Goal: Task Accomplishment & Management: Use online tool/utility

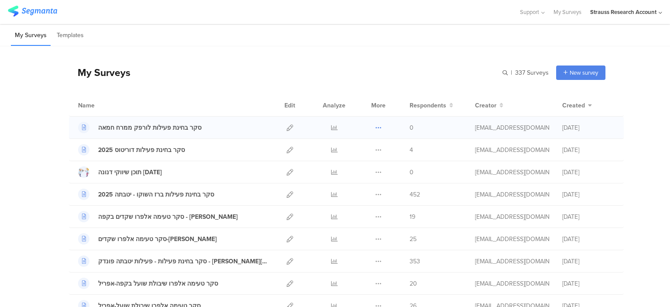
click at [377, 129] on icon at bounding box center [378, 127] width 7 height 7
click at [366, 151] on button "Duplicate" at bounding box center [361, 150] width 48 height 16
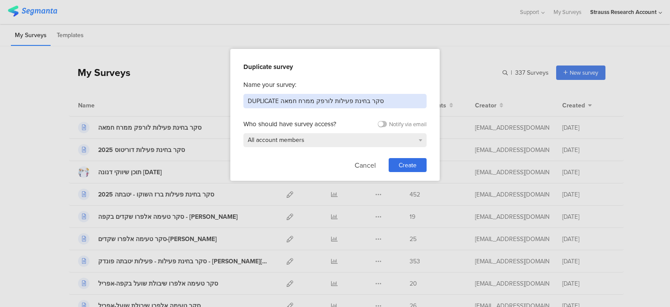
click at [273, 104] on input "DUPLICATE סקר בחינת פעילות לורפק ממרח חמאה" at bounding box center [334, 101] width 183 height 14
click at [272, 104] on input "DUPLICATE סקר בחינת פעילות לורפק ממרח חמאה" at bounding box center [334, 101] width 183 height 14
type input "סקר בחינת פעילות אחלה"
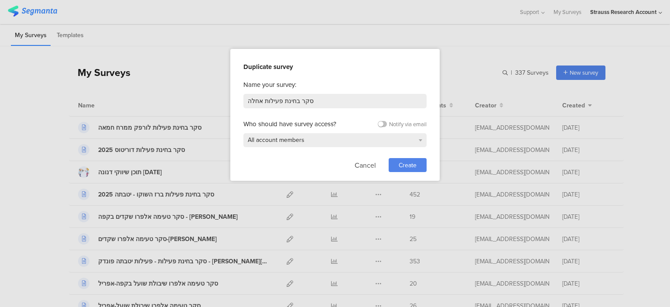
click at [409, 165] on span "Create" at bounding box center [408, 165] width 18 height 9
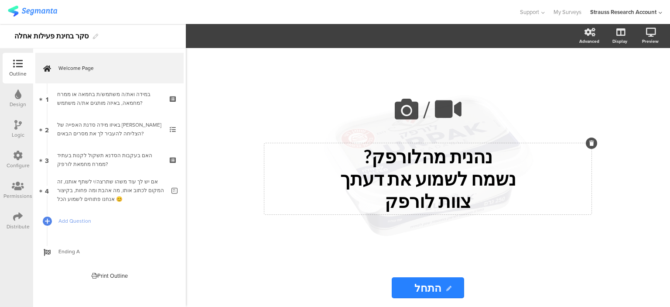
click at [438, 160] on div "נהנית מהלורפק? נשמח לשמוע את דעתך צוות לורפק נהנית מהלורפק? נשמח לשמוע את דעתך …" at bounding box center [427, 178] width 327 height 71
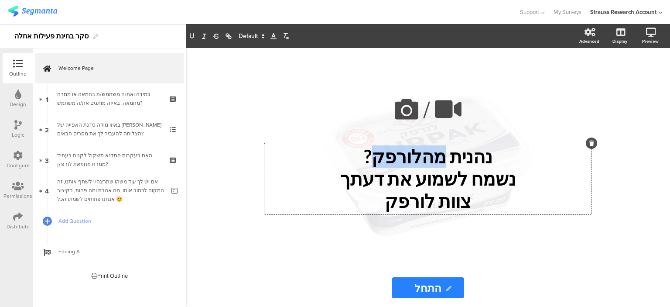
click at [438, 160] on p "נהנית מהלורפק?" at bounding box center [428, 156] width 323 height 22
click at [473, 164] on p "נהנית מהלורפק?" at bounding box center [428, 156] width 323 height 22
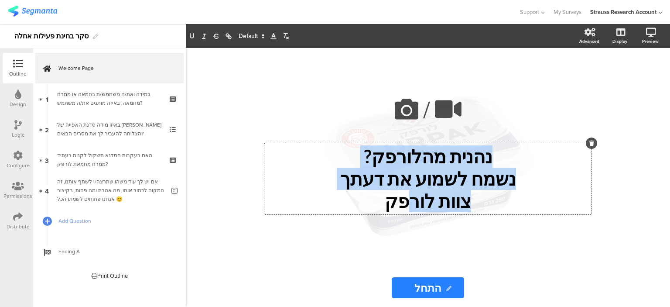
drag, startPoint x: 423, startPoint y: 198, endPoint x: 411, endPoint y: 203, distance: 13.9
click at [411, 203] on div "נהנית מהלורפק? נשמח לשמוע את דעתך צוות לורפק" at bounding box center [428, 178] width 323 height 67
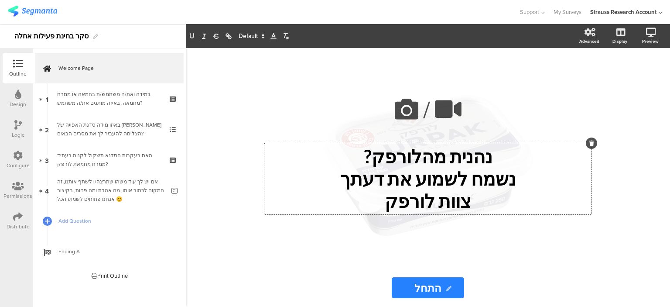
click at [380, 205] on p "צוות לורפק" at bounding box center [428, 201] width 323 height 22
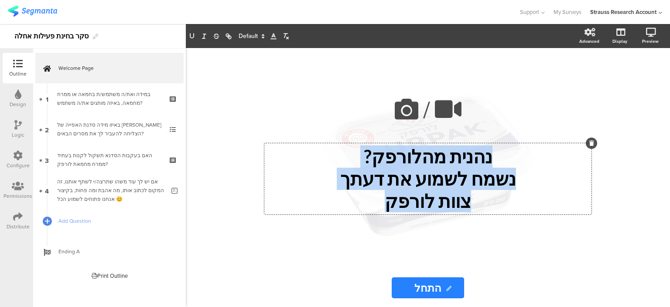
drag, startPoint x: 381, startPoint y: 204, endPoint x: 494, endPoint y: 163, distance: 120.6
click at [494, 163] on div "נהנית מהלורפק? נשמח לשמוע את דעתך צוות לורפק" at bounding box center [428, 178] width 323 height 67
drag, startPoint x: 432, startPoint y: 191, endPoint x: 513, endPoint y: 153, distance: 89.4
click at [513, 153] on div "נהנית מהלורפק? נשמח לשמוע את דעתך צוות לורפק" at bounding box center [428, 178] width 323 height 67
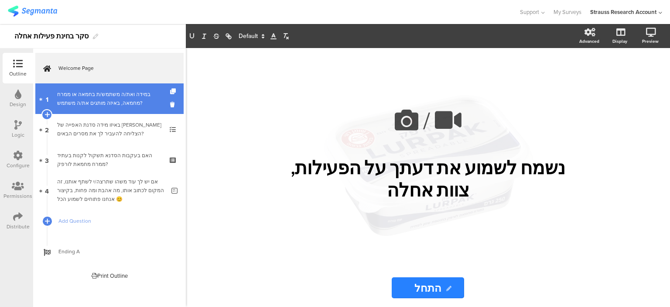
click at [123, 98] on div "במידה ואת/ה משתמש/ת בחמאה או ממרח מחמאה, באיזה מותגים את/ה משתמש?" at bounding box center [109, 98] width 104 height 17
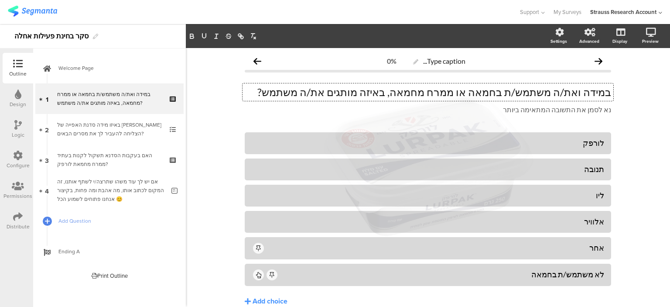
click at [587, 95] on div "במידה ואת/ה משתמש/ת בחמאה או ממרח מחמאה, באיזה מותגים את/ה משתמש? במידה ואת/ה מ…" at bounding box center [428, 91] width 371 height 17
click at [587, 94] on p "במידה ואת/ה משתמש/ת בחמאה או ממרח מחמאה, באיזה מותגים את/ה משתמש?" at bounding box center [428, 92] width 366 height 13
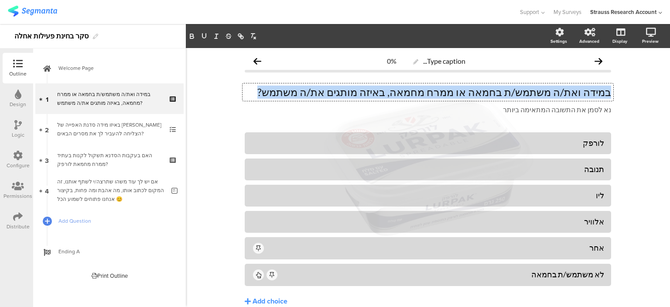
click at [587, 94] on p "במידה ואת/ה משתמש/ת בחמאה או ממרח מחמאה, באיזה מותגים את/ה משתמש?" at bounding box center [428, 92] width 366 height 13
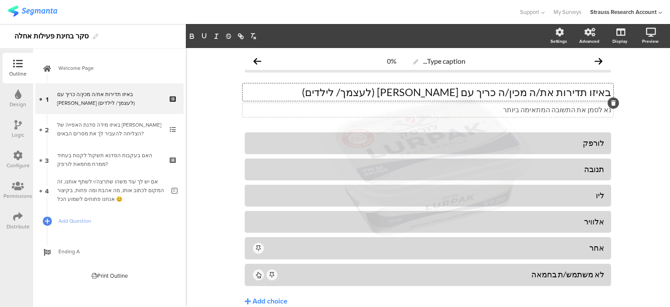
drag, startPoint x: 455, startPoint y: 94, endPoint x: 457, endPoint y: 110, distance: 16.2
click at [455, 95] on p "באיזו תדירות את/ה מכין/ה כריך עם [PERSON_NAME] (לעצמך/ לילדים)" at bounding box center [428, 92] width 366 height 13
click at [585, 145] on div "לורפק" at bounding box center [428, 143] width 353 height 10
click at [585, 144] on div "לורפק" at bounding box center [428, 143] width 353 height 10
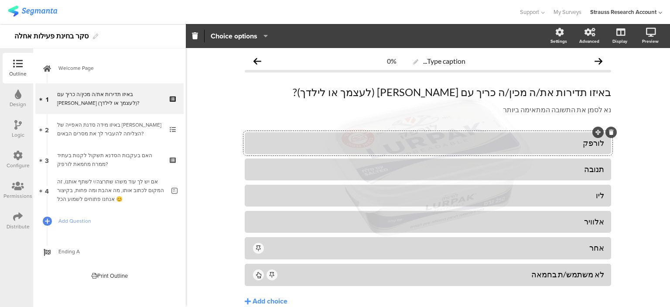
click at [485, 136] on div "לורפק" at bounding box center [428, 143] width 353 height 14
click at [590, 169] on div "תנובה" at bounding box center [428, 169] width 353 height 10
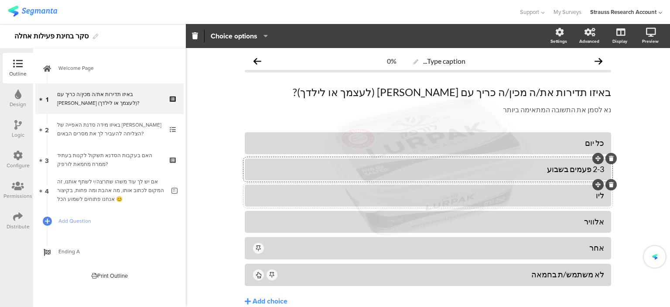
click at [592, 192] on div "ליו" at bounding box center [428, 195] width 353 height 10
click at [585, 223] on div "אלוויר" at bounding box center [428, 221] width 353 height 10
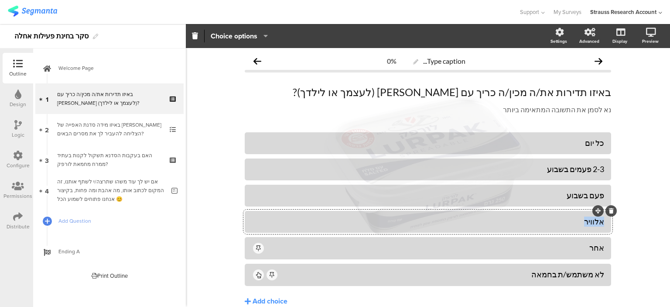
click at [586, 223] on div "אלוויר" at bounding box center [428, 221] width 353 height 10
click at [592, 247] on div "אחר" at bounding box center [434, 248] width 339 height 10
click at [583, 252] on div "אחר" at bounding box center [434, 248] width 339 height 10
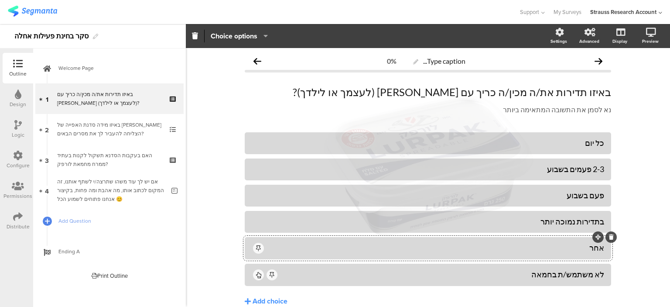
click at [609, 238] on icon at bounding box center [611, 236] width 5 height 5
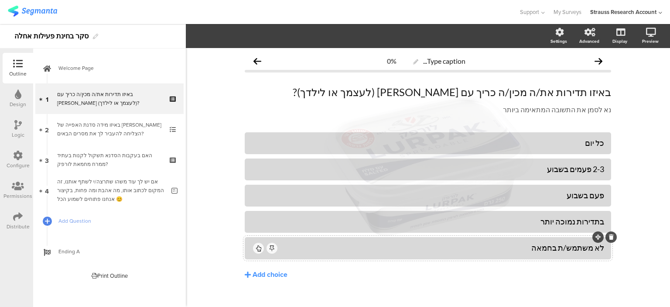
click at [334, 252] on div "לא משתמש/ת בחמאה" at bounding box center [441, 248] width 325 height 10
drag, startPoint x: 260, startPoint y: 45, endPoint x: 263, endPoint y: 38, distance: 8.4
click at [263, 39] on section "Pin in place Exclusive answer Allow commenting Choice options Settings Advanced…" at bounding box center [428, 36] width 484 height 24
drag, startPoint x: 286, startPoint y: 254, endPoint x: 283, endPoint y: 213, distance: 41.2
click at [286, 254] on div "לא משתמש/ת בחמאה" at bounding box center [428, 247] width 353 height 15
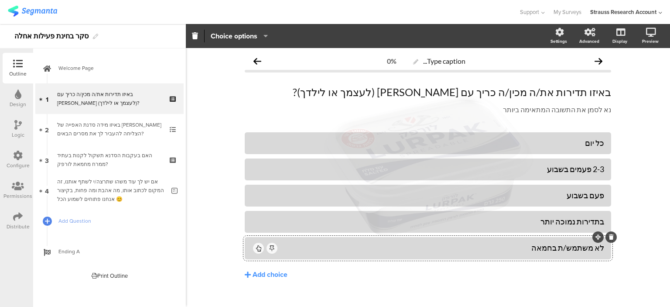
click at [261, 36] on icon "button" at bounding box center [263, 35] width 9 height 7
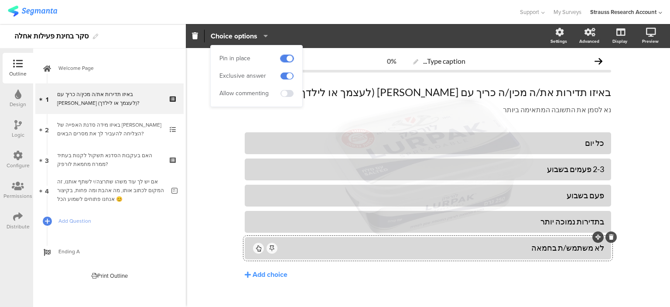
click at [284, 58] on span at bounding box center [287, 58] width 13 height 7
click at [290, 73] on span at bounding box center [287, 75] width 13 height 7
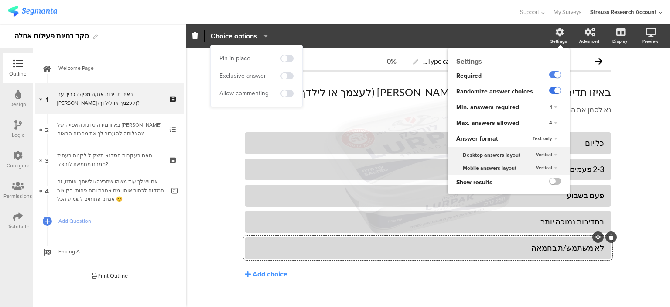
click at [551, 92] on label at bounding box center [555, 90] width 12 height 7
click at [0, 0] on input "checkbox" at bounding box center [0, 0] width 0 height 0
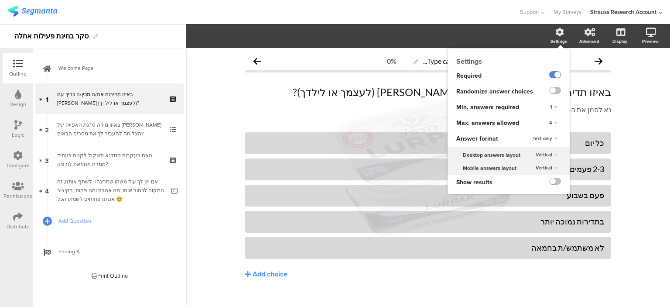
click at [546, 123] on div "4" at bounding box center [553, 123] width 15 height 10
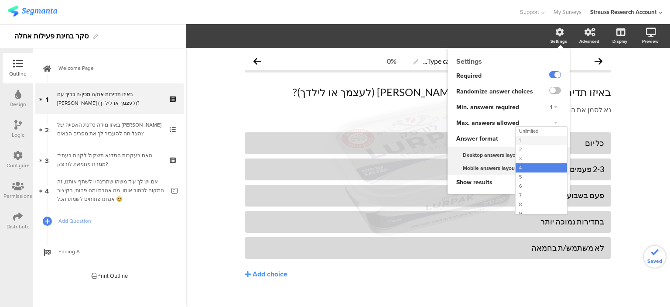
click at [525, 137] on div "1" at bounding box center [541, 140] width 51 height 9
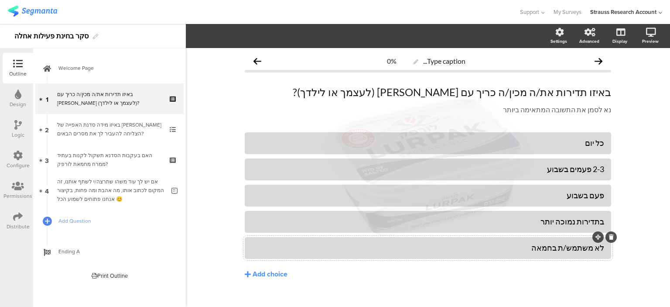
click at [575, 251] on div "לא משתמש/ת בחמאה" at bounding box center [428, 248] width 353 height 10
drag, startPoint x: 589, startPoint y: 247, endPoint x: 518, endPoint y: 237, distance: 71.4
click at [513, 236] on div "כל יום 2-3 פעמים בשבוע פעם בשבוע" at bounding box center [428, 195] width 366 height 127
click at [531, 247] on div "לא משתמש/ת בחמאה" at bounding box center [428, 248] width 353 height 10
click at [536, 246] on div "לא משתמש/ת בחמאה" at bounding box center [428, 248] width 353 height 10
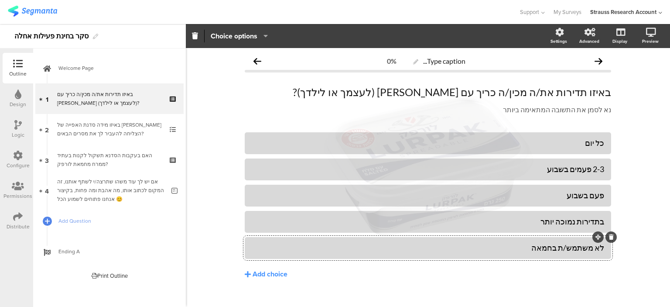
click at [592, 250] on div "לא משתמש/ת בחמאה" at bounding box center [428, 248] width 353 height 10
drag, startPoint x: 591, startPoint y: 248, endPoint x: 536, endPoint y: 249, distance: 55.0
click at [537, 249] on div "לא משתמש/ת בחמאה" at bounding box center [428, 248] width 353 height 10
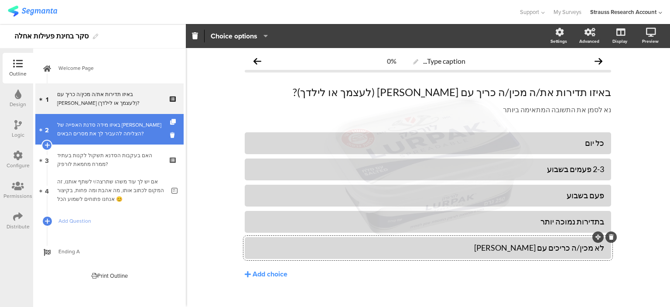
click at [132, 128] on div "באיזו מידה סדנת האפייה של [PERSON_NAME] הצליחה להעביר לך את מסרים הבאים?" at bounding box center [109, 128] width 104 height 17
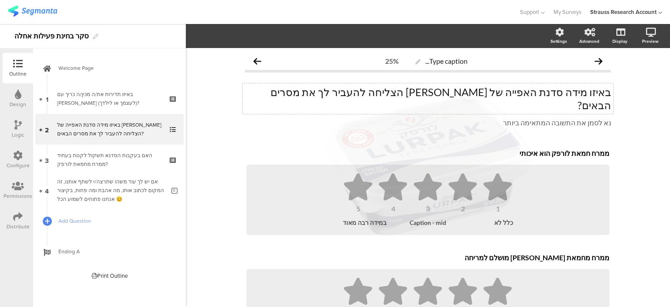
click at [574, 93] on div "באיזו מידה סדנת האפייה של [PERSON_NAME] הצליחה להעביר לך את מסרים הבאים? באיזו …" at bounding box center [428, 98] width 371 height 31
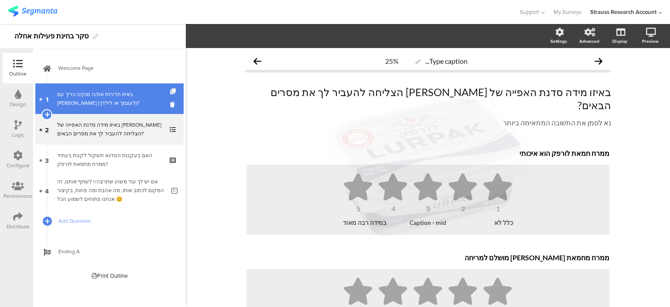
click at [173, 92] on icon at bounding box center [173, 92] width 7 height 6
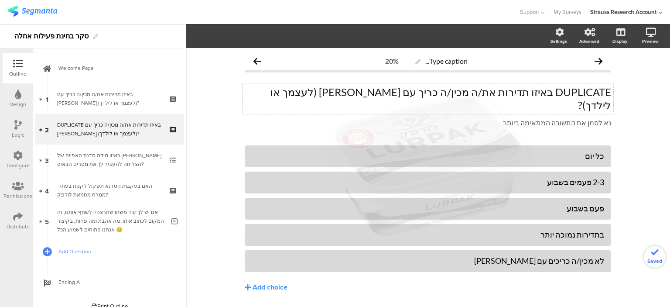
click at [513, 92] on div "DUPLICATE באיזו תדירות את/ה מכין/ה כריך עם [PERSON_NAME] (לעצמך או לילדך)? DUPL…" at bounding box center [428, 98] width 371 height 31
click at [513, 92] on p "DUPLICATE באיזו תדירות את/ה מכין/ה כריך עם [PERSON_NAME] (לעצמך או לילדך)?" at bounding box center [428, 99] width 366 height 26
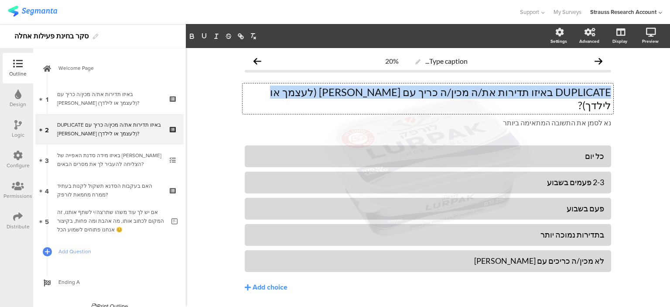
click at [513, 92] on p "DUPLICATE באיזו תדירות את/ה מכין/ה כריך עם [PERSON_NAME] (לעצמך או לילדך)?" at bounding box center [428, 99] width 366 height 26
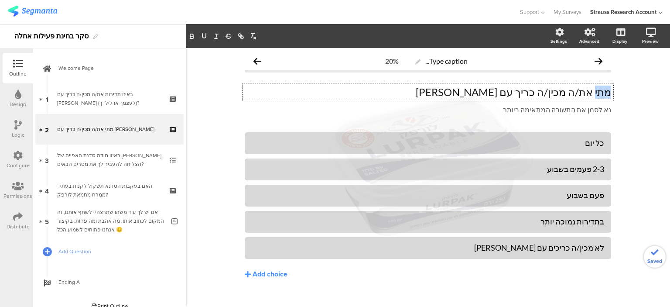
drag, startPoint x: 594, startPoint y: 93, endPoint x: 626, endPoint y: 85, distance: 33.3
click at [626, 85] on div "Type caption... 20% [PERSON_NAME] את/ה מכין/ה כריך עם [PERSON_NAME] מתי את/ה מכ…" at bounding box center [428, 184] width 484 height 272
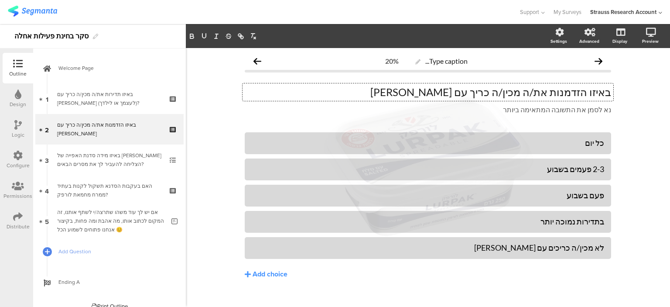
click at [457, 91] on p "באיזו הזדמנות את/ה מכין/ה כריך עם [PERSON_NAME]" at bounding box center [428, 92] width 366 height 13
click at [589, 143] on div "כל יום" at bounding box center [428, 143] width 353 height 10
click at [588, 147] on div "כל יום" at bounding box center [428, 143] width 353 height 10
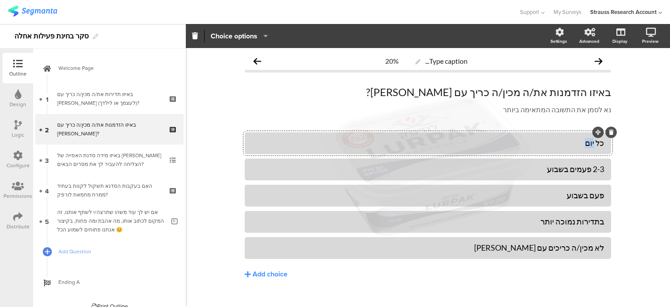
click at [588, 147] on div "כל יום" at bounding box center [428, 143] width 353 height 10
paste div
click at [578, 169] on div "2-3 פעמים בשבוע" at bounding box center [428, 169] width 353 height 10
click at [579, 168] on div "2-3 פעמים בשבוע" at bounding box center [428, 169] width 353 height 10
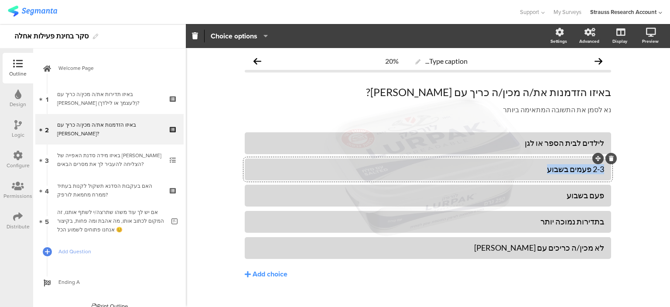
click at [578, 168] on div "2-3 פעמים בשבוע" at bounding box center [428, 169] width 353 height 10
click at [572, 166] on div "2-3 פעמים בשבוע" at bounding box center [428, 169] width 353 height 10
paste div
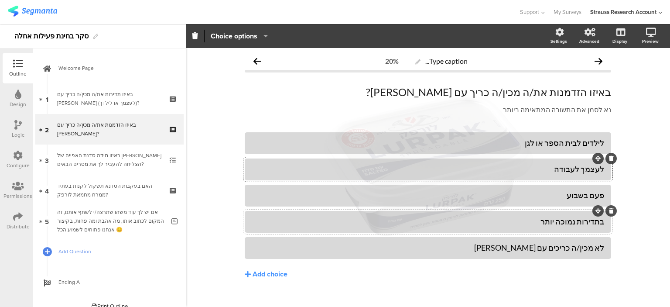
click at [577, 225] on div "בתדירות נמוכה יותר" at bounding box center [428, 221] width 353 height 10
paste div
click at [590, 192] on div "פעם בשבוע" at bounding box center [428, 195] width 353 height 10
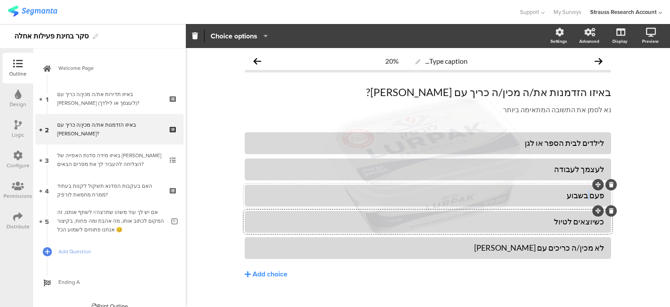
click at [590, 192] on div "פעם בשבוע" at bounding box center [428, 195] width 353 height 10
click at [589, 192] on div "פעם בשבוע" at bounding box center [428, 195] width 353 height 10
click at [576, 246] on div "לא מכין/ה כריכים עם [PERSON_NAME]" at bounding box center [428, 248] width 353 height 10
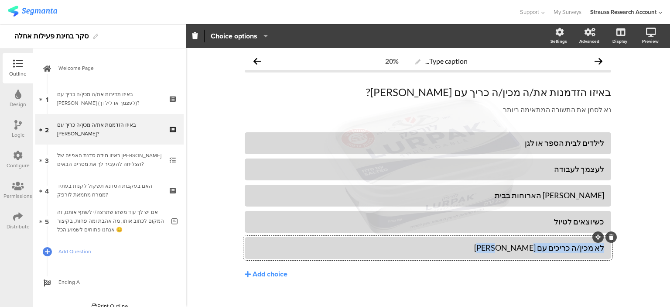
drag, startPoint x: 576, startPoint y: 246, endPoint x: 571, endPoint y: 244, distance: 5.4
click at [574, 246] on div "לא מכין/ה כריכים עם [PERSON_NAME]" at bounding box center [428, 248] width 353 height 10
click at [14, 120] on div "Logic" at bounding box center [18, 129] width 31 height 31
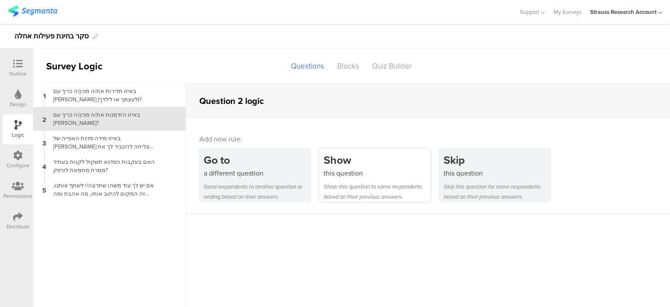
click at [342, 168] on div "Show" at bounding box center [377, 160] width 107 height 16
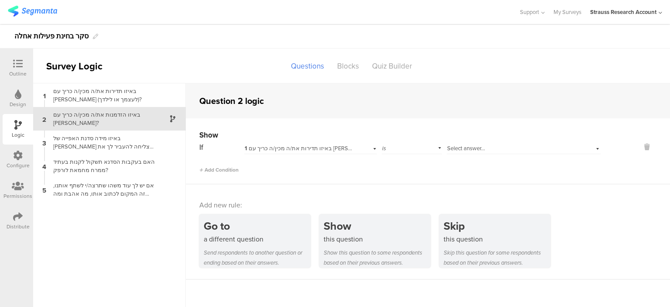
click at [17, 66] on icon at bounding box center [18, 64] width 10 height 10
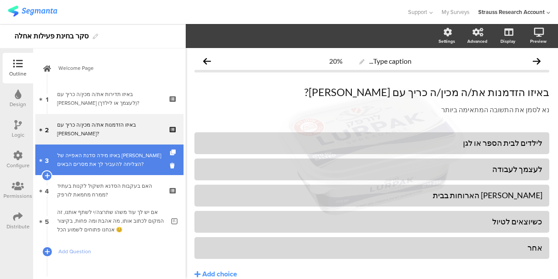
click at [130, 166] on div "באיזו מידה סדנת האפייה של [PERSON_NAME] הצליחה להעביר לך את מסרים הבאים?" at bounding box center [109, 159] width 104 height 17
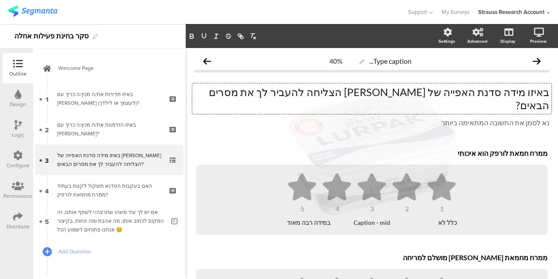
click at [444, 96] on div "באיזו מידה סדנת האפייה של [PERSON_NAME] הצליחה להעביר לך את מסרים הבאים? באיזו …" at bounding box center [371, 98] width 359 height 31
click at [444, 96] on p "באיזו מידה סדנת האפייה של [PERSON_NAME] הצליחה להעביר לך את מסרים הבאים?" at bounding box center [372, 99] width 355 height 26
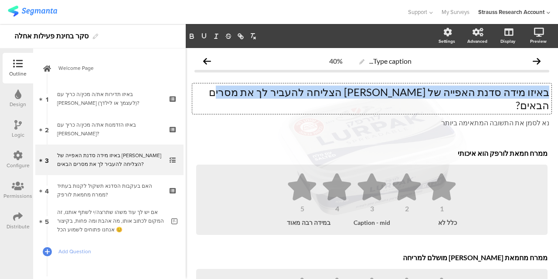
click at [444, 96] on p "באיזו מידה סדנת האפייה של [PERSON_NAME] הצליחה להעביר לך את מסרים הבאים?" at bounding box center [372, 99] width 355 height 26
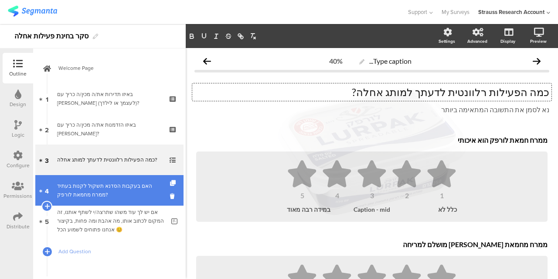
click at [134, 186] on div "האם בעקבות הסדנא תשקול לקנות בעתיד ממרח מחמאת לורפק?" at bounding box center [109, 189] width 104 height 17
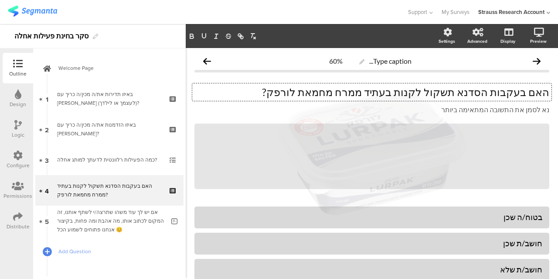
click at [439, 96] on div "האם בעקבות הסדנא תשקול לקנות בעתיד ממרח מחמאת לורפק? האם בעקבות הסדנא תשקול לקנ…" at bounding box center [371, 91] width 359 height 17
click at [439, 96] on p "האם בעקבות הסדנא תשקול לקנות בעתיד ממרח מחמאת לורפק?" at bounding box center [372, 92] width 355 height 13
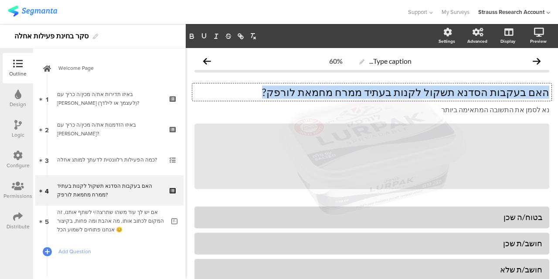
click at [439, 96] on p "האם בעקבות הסדנא תשקול לקנות בעתיד ממרח מחמאת לורפק?" at bounding box center [372, 92] width 355 height 13
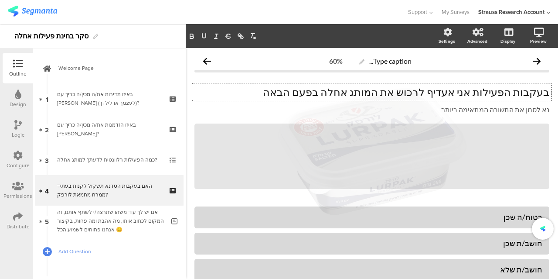
click at [541, 95] on p "בעקבות הפעילות אני אעדיף לרכוש את המותג אחלה בפעם הבאה" at bounding box center [372, 92] width 355 height 13
click at [305, 89] on p "האם בעקבות הפעילות אני אעדיף לרכוש את המותג אחלה בפעם הבאה" at bounding box center [372, 92] width 355 height 13
drag, startPoint x: 388, startPoint y: 91, endPoint x: 394, endPoint y: 102, distance: 11.9
click at [388, 91] on p "האם בעקבות הפעילות אני אעדיף לרכוש את המותג אחלה בפעם הבאה?" at bounding box center [372, 92] width 355 height 13
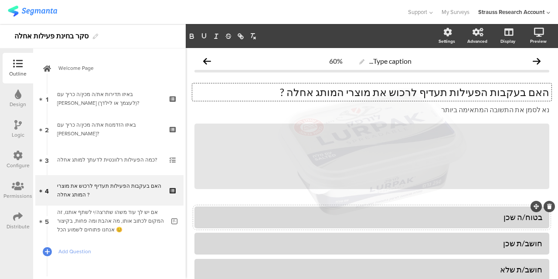
click at [488, 215] on div "בטוח/ה שכן" at bounding box center [372, 217] width 341 height 10
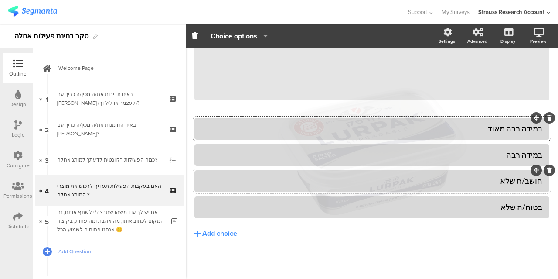
click at [515, 180] on div "חושב/ת שלא" at bounding box center [372, 181] width 341 height 10
click at [198, 234] on icon at bounding box center [198, 233] width 6 height 7
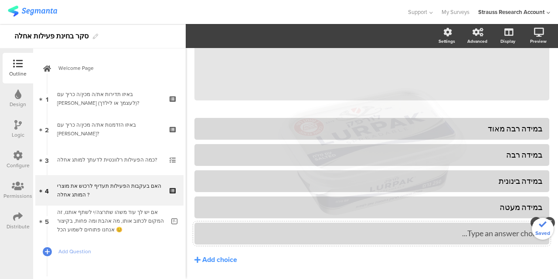
click at [435, 233] on div "Type an answer choice..." at bounding box center [372, 233] width 341 height 10
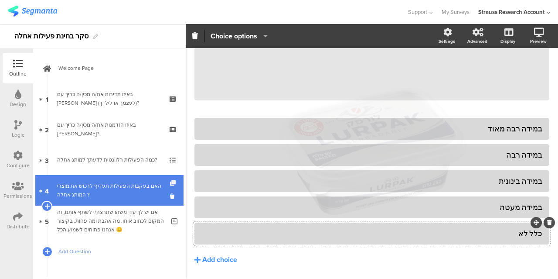
click at [170, 182] on icon at bounding box center [173, 183] width 7 height 6
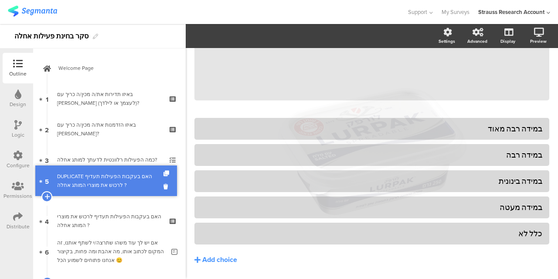
drag, startPoint x: 123, startPoint y: 219, endPoint x: 114, endPoint y: 179, distance: 41.1
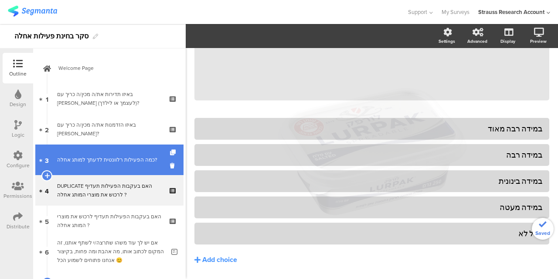
click at [124, 165] on link "3 כמה הפעילות רלוונטית לדעתך למותג אחלה?" at bounding box center [109, 159] width 148 height 31
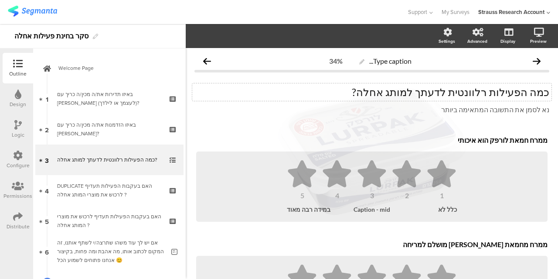
click at [525, 86] on div "כמה הפעילות רלוונטית לדעתך למותג אחלה? כמה הפעילות רלוונטית לדעתך למותג אחלה?" at bounding box center [371, 91] width 359 height 17
click at [525, 86] on p "כמה הפעילות רלוונטית לדעתך למותג אחלה?" at bounding box center [372, 92] width 355 height 13
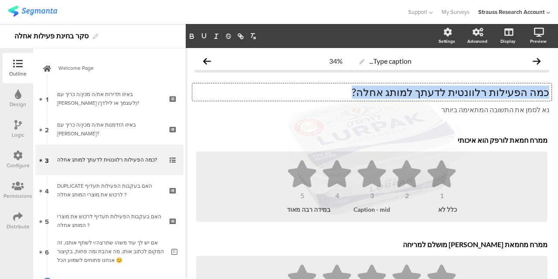
click at [525, 86] on p "כמה הפעילות רלוונטית לדעתך למותג אחלה?" at bounding box center [372, 92] width 355 height 13
copy p "כמה הפעילות רלוונטית לדעתך למותג אחלה?"
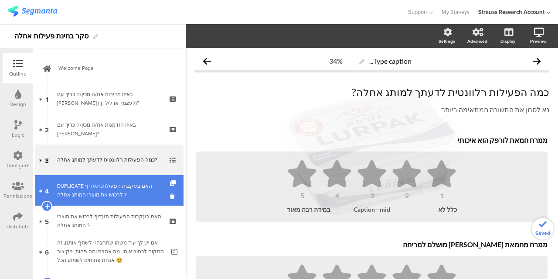
click at [101, 194] on div "DUPLICATE האם בעקבות הפעילות תעדיף לרכוש את מוצרי המותג אחלה ?" at bounding box center [109, 189] width 104 height 17
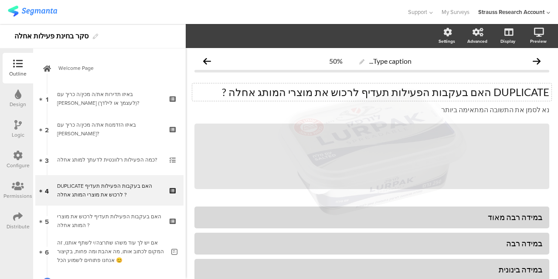
click at [455, 95] on p "DUPLICATE האם בעקבות הפעילות תעדיף לרכוש את מוצרי המותג אחלה ?" at bounding box center [372, 92] width 355 height 13
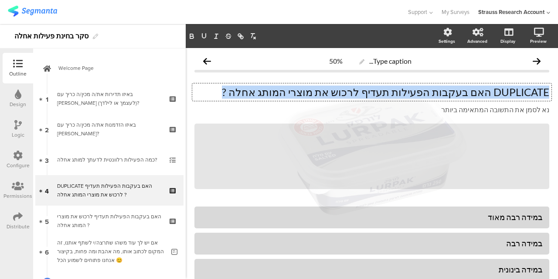
click at [455, 95] on p "DUPLICATE האם בעקבות הפעילות תעדיף לרכוש את מוצרי המותג אחלה ?" at bounding box center [372, 92] width 355 height 13
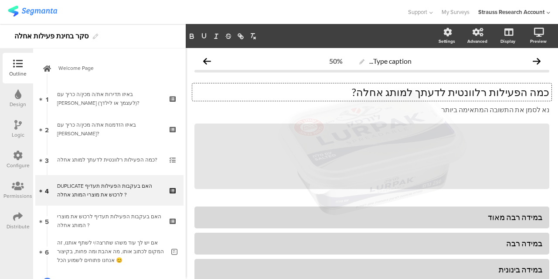
click at [541, 92] on p "כמה הפעילות רלוונטית לדעתך למותג אחלה?" at bounding box center [372, 92] width 355 height 13
click at [428, 92] on p "באיזו מידה הפעילות רלוונטית לדעתך למותג אחלה?" at bounding box center [372, 92] width 355 height 13
click at [503, 93] on p "באיזו מידה הפעילות רלוונטית למותג אחלה?" at bounding box center [372, 92] width 355 height 13
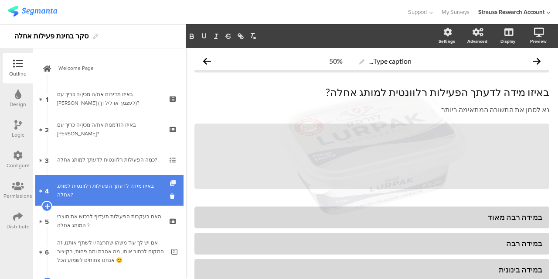
click at [170, 184] on icon at bounding box center [173, 183] width 7 height 6
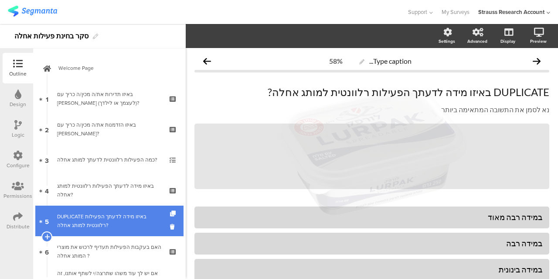
click at [140, 217] on div "DUPLICATE באיזו מידה לדעתך הפעילות רלוונטית למותג אחלה?" at bounding box center [109, 220] width 104 height 17
drag, startPoint x: 134, startPoint y: 222, endPoint x: 154, endPoint y: 218, distance: 21.4
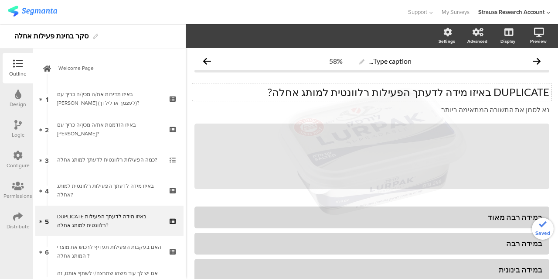
click at [407, 96] on div "DUPLICATE באיזו מידה לדעתך הפעילות רלוונטית למותג אחלה? DUPLICATE באיזו מידה לד…" at bounding box center [371, 91] width 359 height 17
click at [407, 96] on p "DUPLICATE באיזו מידה לדעתך הפעילות רלוונטית למותג אחלה?" at bounding box center [372, 92] width 355 height 13
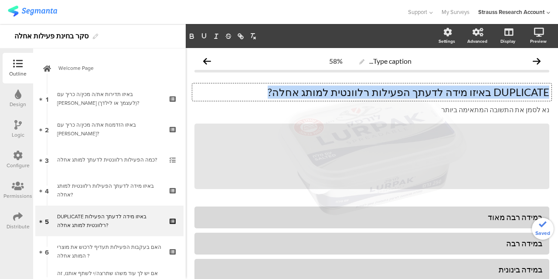
click at [407, 96] on p "DUPLICATE באיזו מידה לדעתך הפעילות רלוונטית למותג אחלה?" at bounding box center [372, 92] width 355 height 13
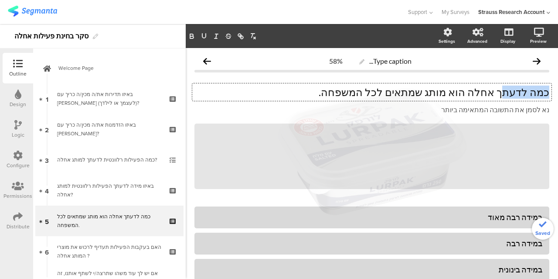
drag, startPoint x: 510, startPoint y: 92, endPoint x: 558, endPoint y: 86, distance: 48.9
click at [558, 86] on div "Settings Advanced Display [GEOGRAPHIC_DATA] Type caption... 58%" at bounding box center [372, 151] width 373 height 255
click at [540, 98] on p "כמה לדעתך אחלה הוא מותג שמתאים לכל המשפחה." at bounding box center [372, 92] width 355 height 13
click at [322, 95] on p "באיזו מידה לדעתך אחלה הוא מותג שמתאים לכל המשפחה." at bounding box center [372, 92] width 355 height 13
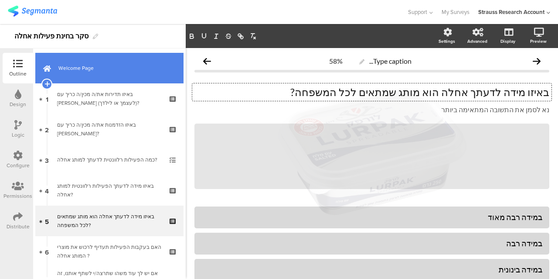
click at [127, 75] on link "Welcome Page" at bounding box center [109, 68] width 148 height 31
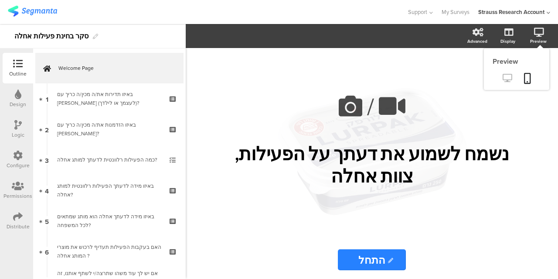
click at [508, 79] on icon at bounding box center [507, 78] width 9 height 8
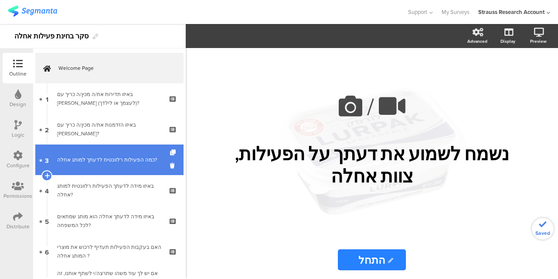
click at [133, 166] on link "3 כמה הפעילות רלוונטית לדעתך למותג אחלה?" at bounding box center [109, 159] width 148 height 31
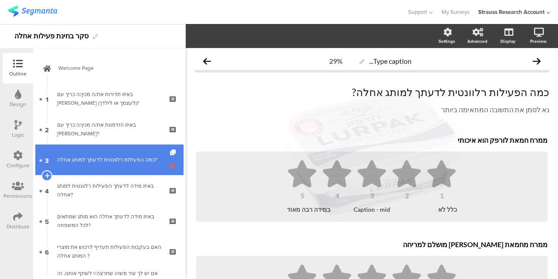
click at [170, 165] on icon at bounding box center [173, 165] width 7 height 8
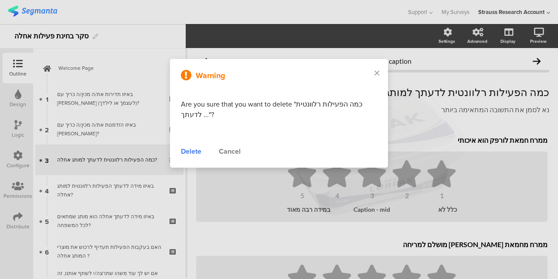
click at [200, 154] on div "Delete" at bounding box center [191, 151] width 21 height 10
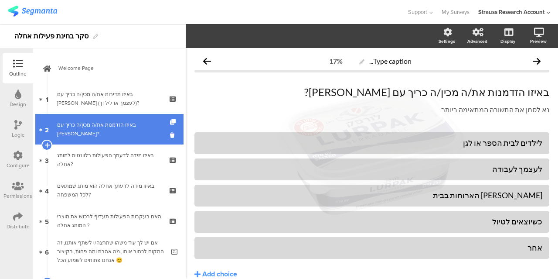
click at [128, 130] on div "באיזו הזדמנות את/ה מכין/ה כריך עם [PERSON_NAME]?" at bounding box center [109, 128] width 104 height 17
click at [136, 127] on div "באיזו הזדמנות את/ה מכין/ה כריך עם [PERSON_NAME]?" at bounding box center [109, 128] width 104 height 17
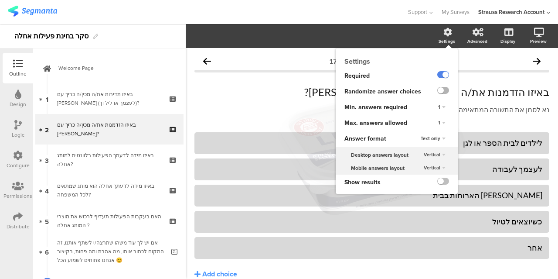
click at [438, 91] on label at bounding box center [444, 90] width 12 height 7
click at [0, 0] on input "checkbox" at bounding box center [0, 0] width 0 height 0
click at [437, 123] on div "1" at bounding box center [442, 123] width 14 height 10
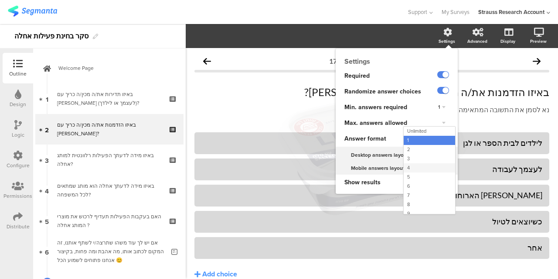
click at [411, 168] on div "4" at bounding box center [429, 167] width 51 height 9
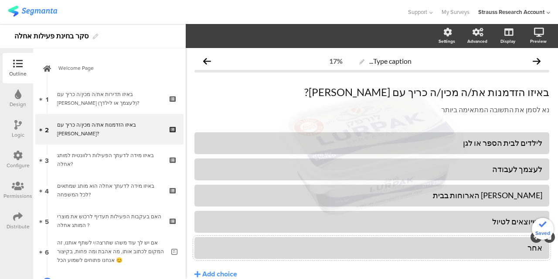
click at [455, 243] on div "אחר" at bounding box center [372, 248] width 341 height 10
click at [259, 37] on icon "button" at bounding box center [263, 35] width 9 height 7
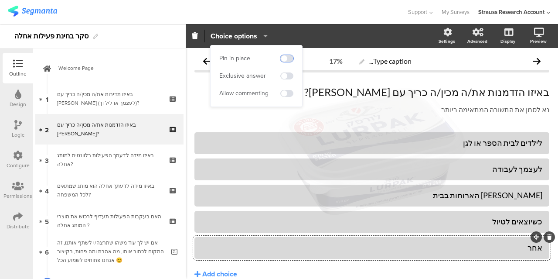
click at [288, 60] on span at bounding box center [287, 58] width 13 height 7
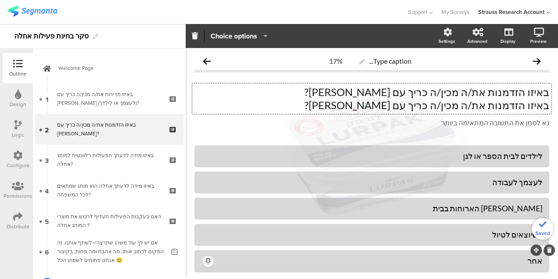
click at [327, 98] on div "באיזו הזדמנות את/ה מכין/ה כריך עם [PERSON_NAME]? באיזו הזדמנות את/ה מכין/ה כריך…" at bounding box center [371, 98] width 359 height 31
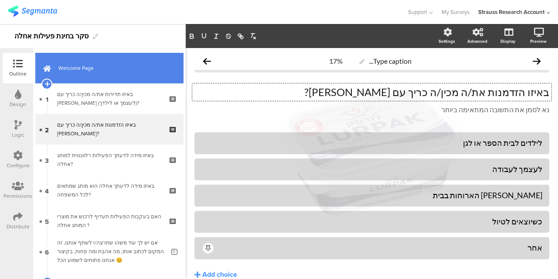
click at [133, 70] on span "Welcome Page" at bounding box center [114, 68] width 112 height 9
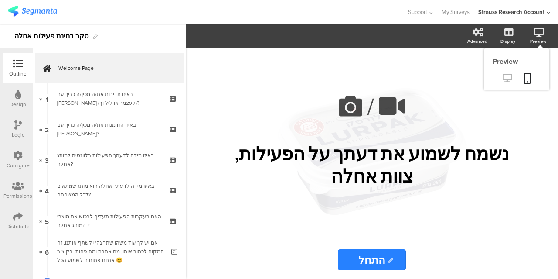
click at [511, 80] on icon at bounding box center [507, 78] width 9 height 8
